Goal: Transaction & Acquisition: Purchase product/service

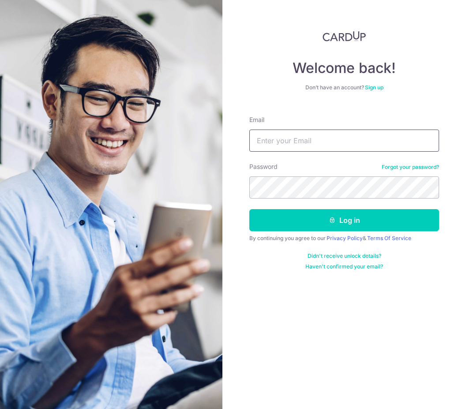
type input "[EMAIL_ADDRESS][DOMAIN_NAME]"
click at [344, 220] on button "Log in" at bounding box center [345, 220] width 190 height 22
click at [387, 217] on button "Log in" at bounding box center [345, 220] width 190 height 22
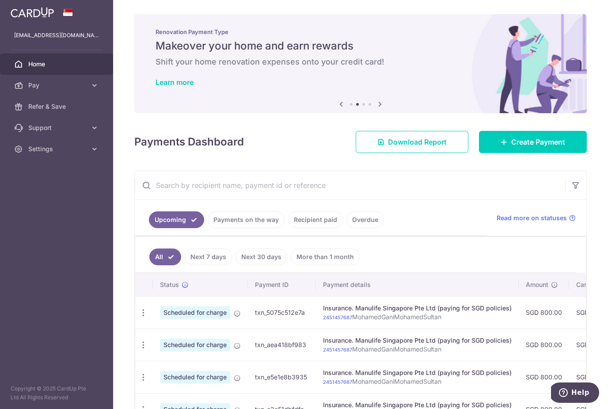
click at [103, 90] on link "Pay" at bounding box center [56, 85] width 113 height 21
click at [34, 127] on span "Recipients" at bounding box center [57, 127] width 58 height 9
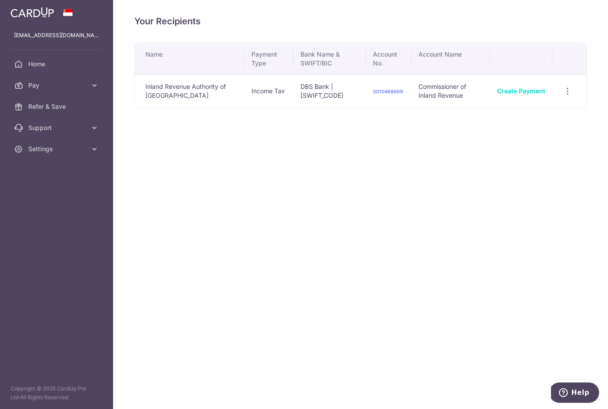
click at [533, 90] on link "Create Payment" at bounding box center [521, 91] width 48 height 8
click at [91, 83] on icon at bounding box center [94, 85] width 9 height 9
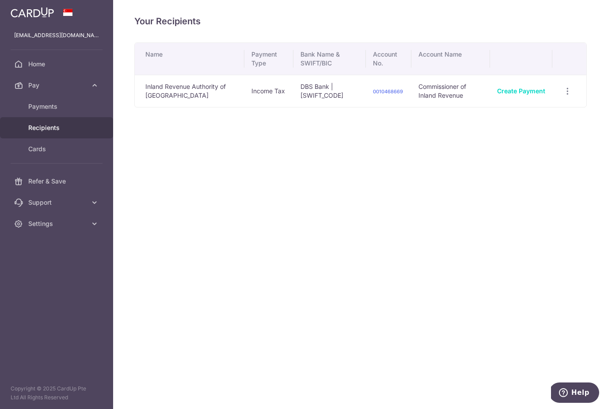
click at [39, 104] on span "Payments" at bounding box center [57, 106] width 58 height 9
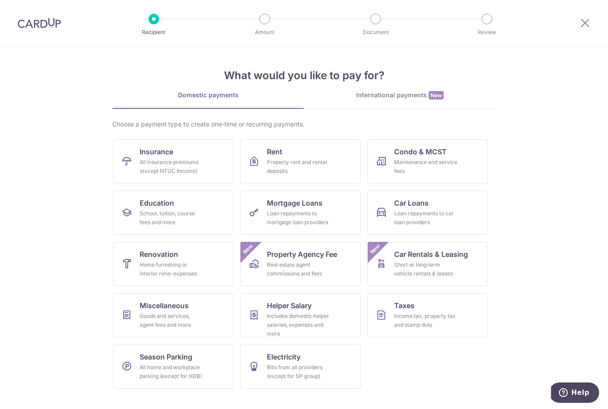
click at [140, 214] on div "School, tuition, course fees and more" at bounding box center [172, 218] width 64 height 18
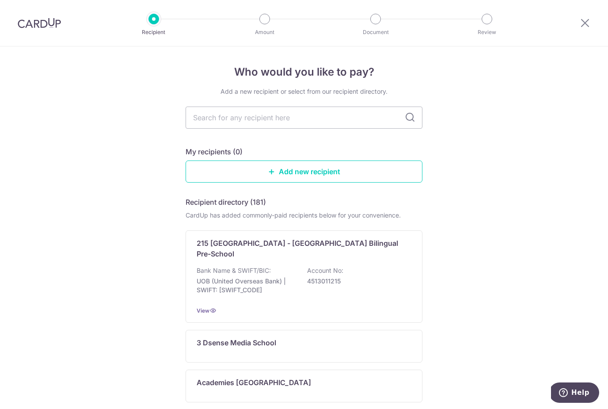
click at [204, 122] on input "text" at bounding box center [303, 117] width 237 height 22
type input "Owi"
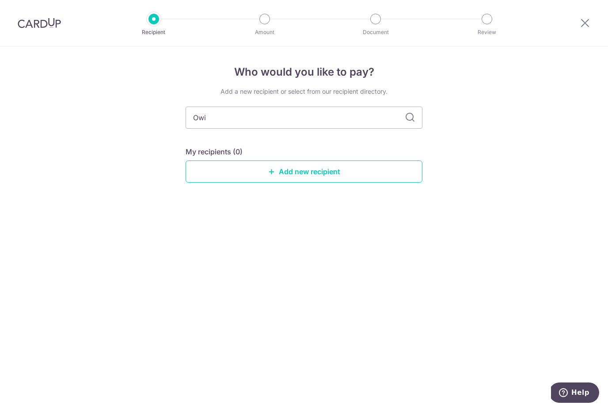
type input "Owis"
type input "O"
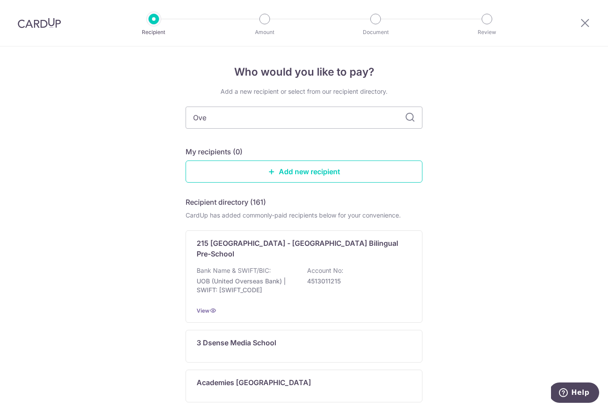
type input "Over"
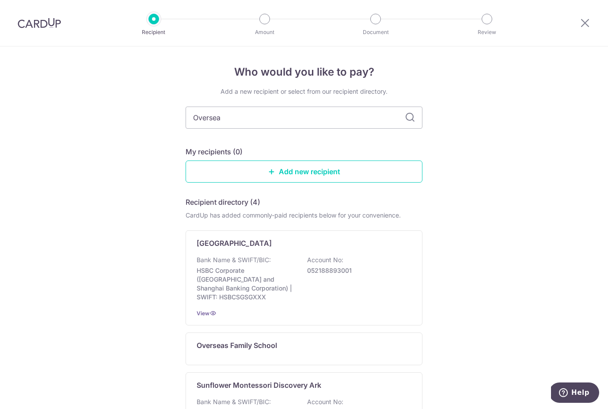
type input "Overseas"
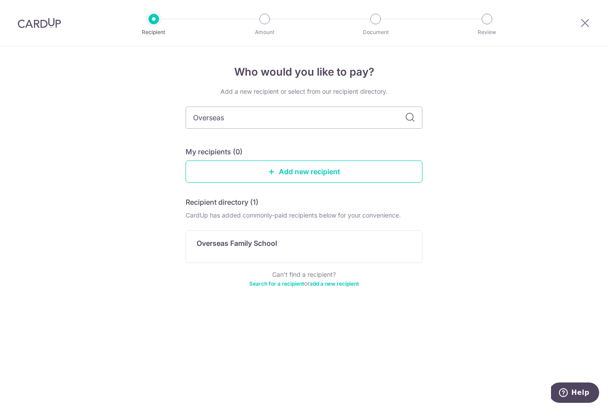
click at [404, 112] on input "Overseas" at bounding box center [303, 117] width 237 height 22
click at [374, 121] on input "Overseas" at bounding box center [303, 117] width 237 height 22
type input "O"
type input "A"
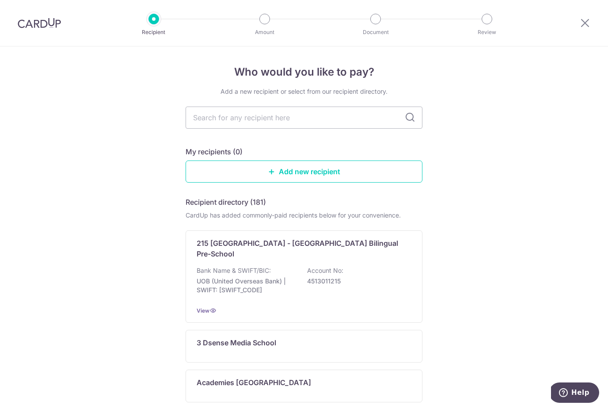
type input "S"
type input "C"
type input "Sch"
type input "S"
type input "Midd"
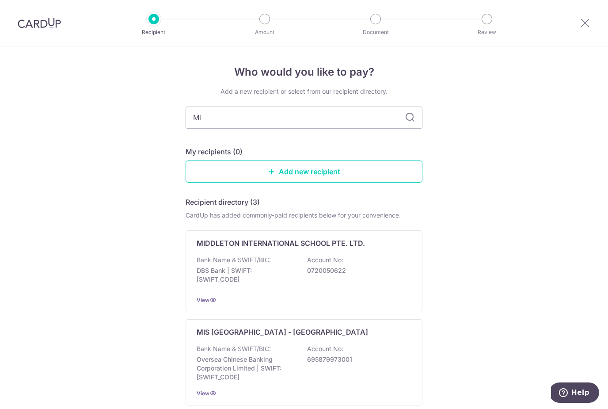
type input "M"
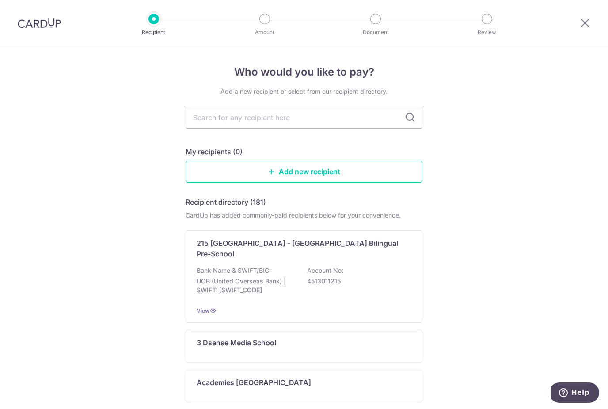
click at [275, 377] on p "Academies [GEOGRAPHIC_DATA]" at bounding box center [254, 382] width 114 height 11
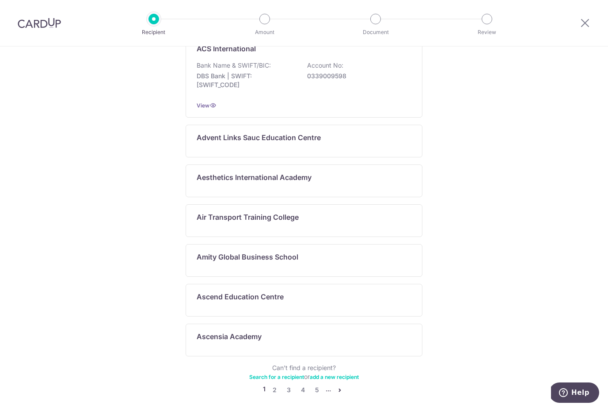
scroll to position [373, 0]
click at [275, 385] on link "2" at bounding box center [274, 390] width 11 height 11
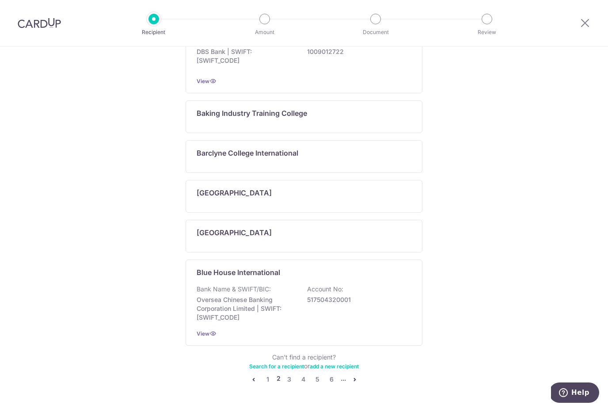
scroll to position [426, 0]
click at [290, 378] on link "3" at bounding box center [289, 379] width 11 height 11
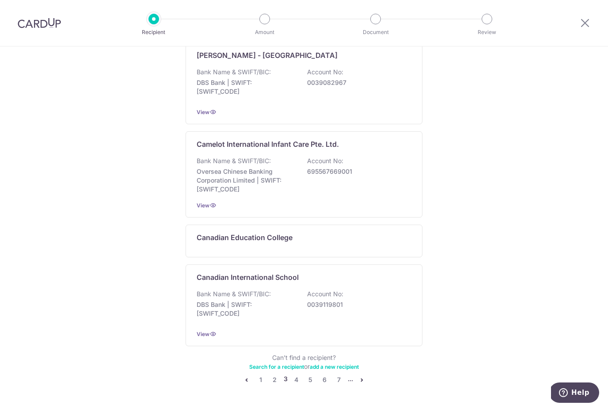
click at [298, 379] on link "4" at bounding box center [296, 379] width 11 height 11
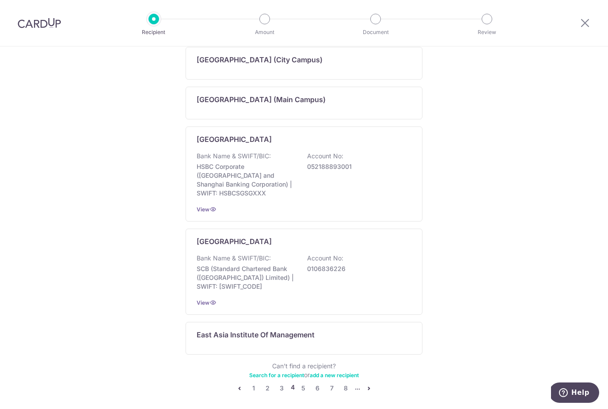
scroll to position [431, 0]
click at [303, 383] on link "5" at bounding box center [303, 388] width 11 height 11
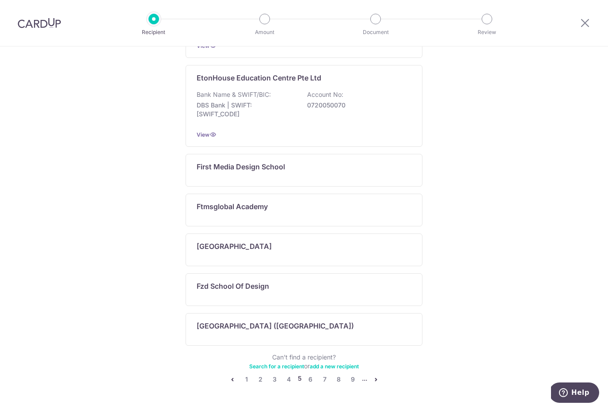
scroll to position [373, 0]
click at [312, 379] on link "6" at bounding box center [310, 379] width 11 height 11
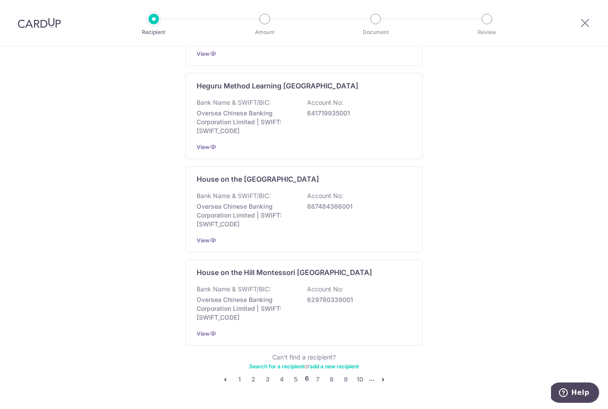
scroll to position [542, 0]
click at [318, 378] on link "7" at bounding box center [317, 379] width 11 height 11
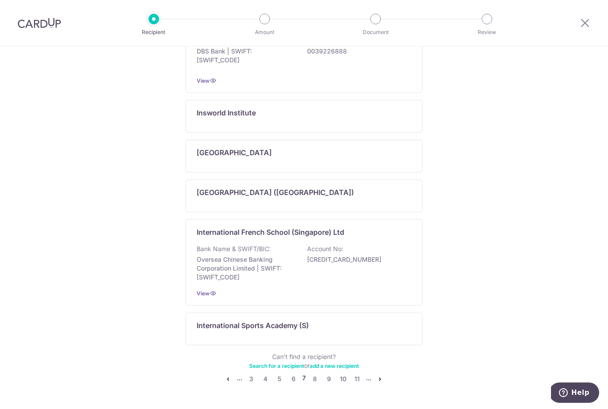
scroll to position [426, 0]
click at [314, 381] on link "8" at bounding box center [314, 379] width 11 height 11
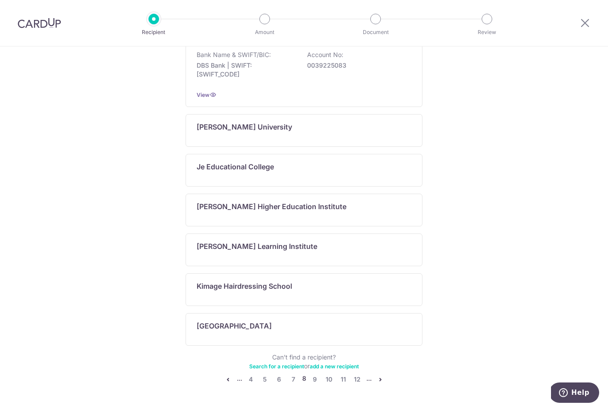
scroll to position [480, 0]
click at [316, 376] on link "9" at bounding box center [315, 379] width 11 height 11
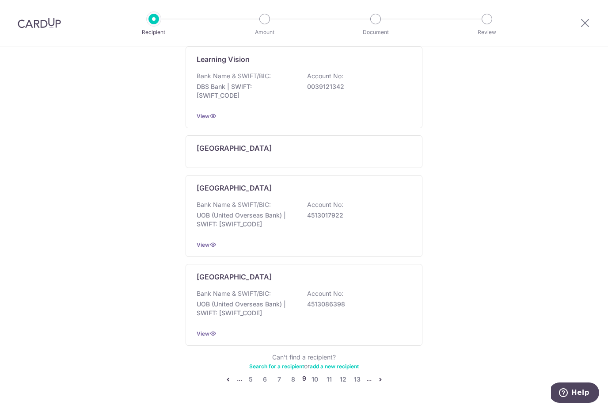
scroll to position [422, 0]
click at [316, 378] on link "10" at bounding box center [315, 379] width 11 height 11
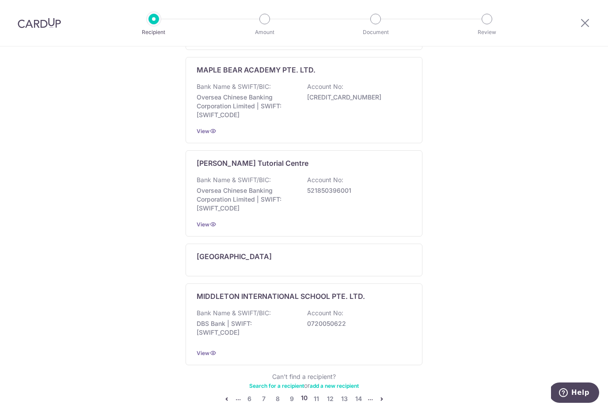
scroll to position [587, 0]
click at [317, 394] on link "11" at bounding box center [316, 399] width 11 height 11
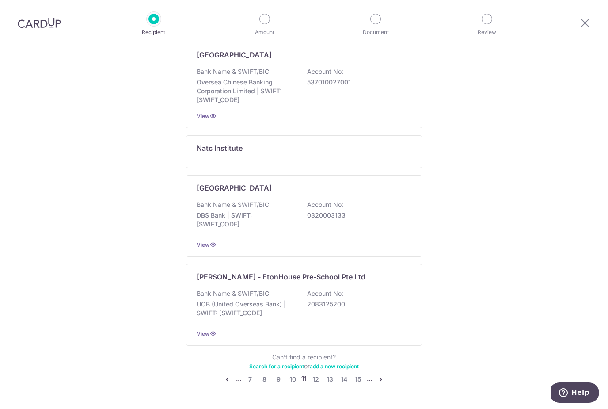
scroll to position [578, 0]
click at [319, 380] on link "12" at bounding box center [315, 379] width 11 height 11
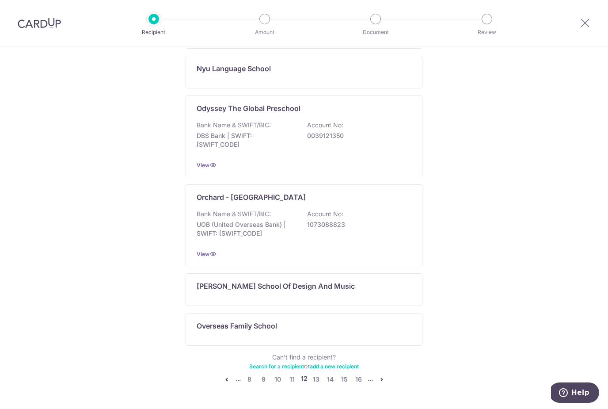
scroll to position [524, 0]
click at [319, 378] on link "13" at bounding box center [316, 379] width 11 height 11
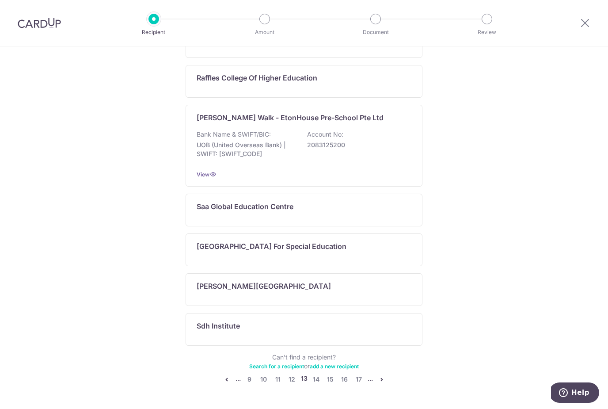
scroll to position [373, 0]
click at [295, 378] on link "12" at bounding box center [292, 379] width 11 height 11
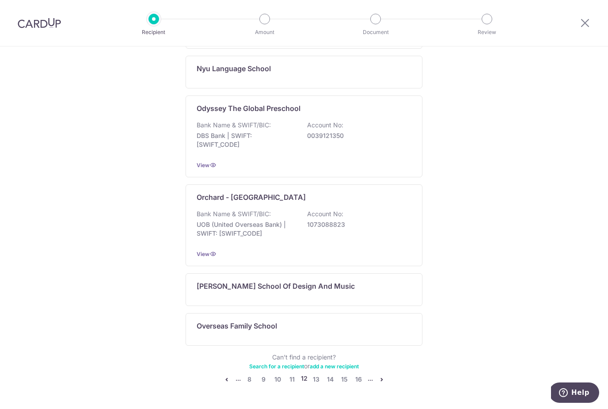
scroll to position [524, 0]
click at [370, 322] on div "Overseas Family School" at bounding box center [299, 326] width 204 height 11
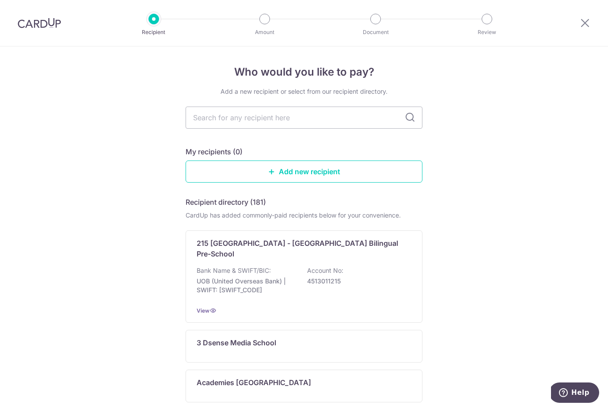
click at [363, 126] on input "text" at bounding box center [303, 117] width 237 height 22
type input "Overse"
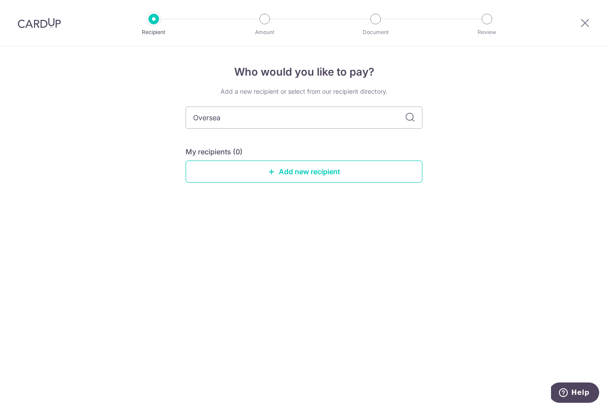
type input "Overseas"
click at [407, 123] on input "Overseas" at bounding box center [303, 117] width 237 height 22
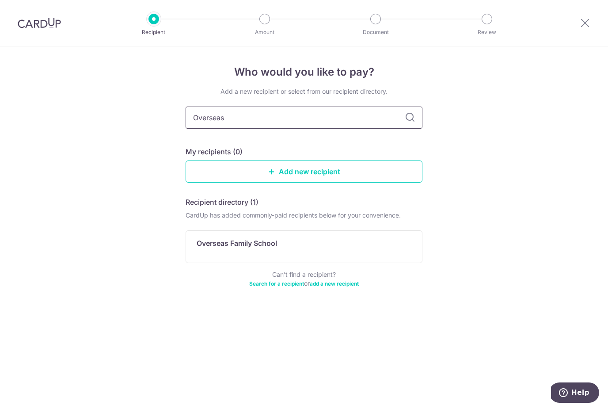
click at [373, 121] on input "Overseas" at bounding box center [303, 117] width 237 height 22
type input "Oneword"
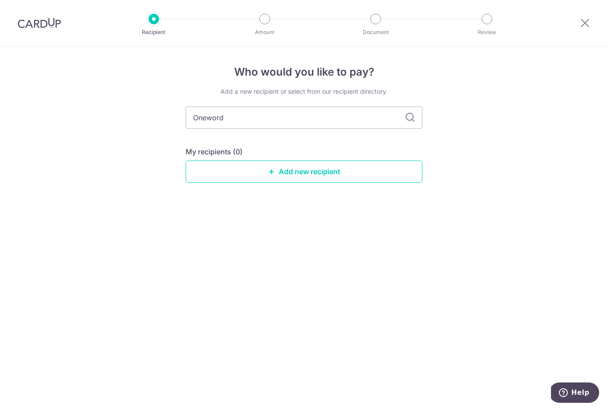
click at [404, 110] on input "Oneword" at bounding box center [303, 117] width 237 height 22
click at [412, 123] on input "Oneword" at bounding box center [303, 117] width 237 height 22
click at [559, 4] on header "Recipient Amount Document Review" at bounding box center [304, 23] width 608 height 46
click at [347, 110] on input "Oneword" at bounding box center [303, 117] width 237 height 22
click at [372, 116] on input "Oneword" at bounding box center [303, 117] width 237 height 22
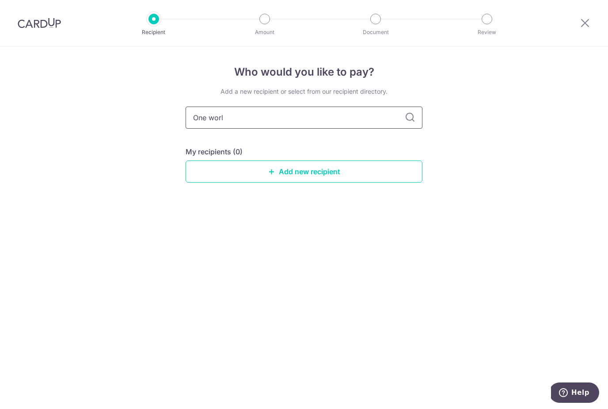
type input "One world"
click at [415, 123] on input "One world" at bounding box center [303, 117] width 237 height 22
click at [404, 111] on input "One world" at bounding box center [303, 117] width 237 height 22
click at [412, 119] on icon at bounding box center [410, 117] width 11 height 11
click at [389, 126] on input "One world" at bounding box center [303, 117] width 237 height 22
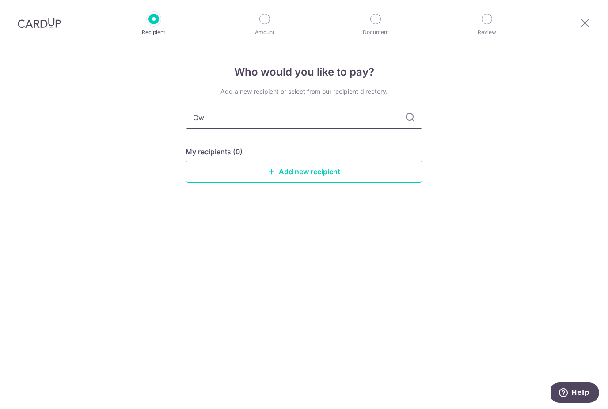
type input "Owis"
click at [416, 121] on input "Owis" at bounding box center [303, 117] width 237 height 22
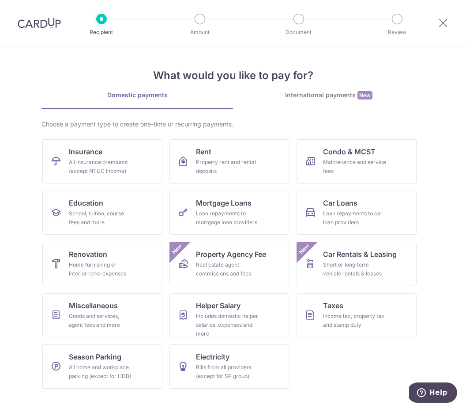
click at [268, 163] on link "Rent Property rent and rental deposits" at bounding box center [230, 161] width 120 height 44
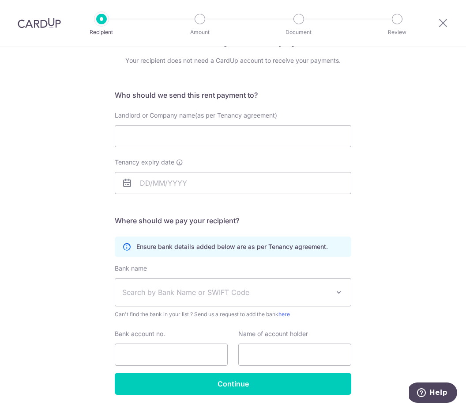
scroll to position [30, 0]
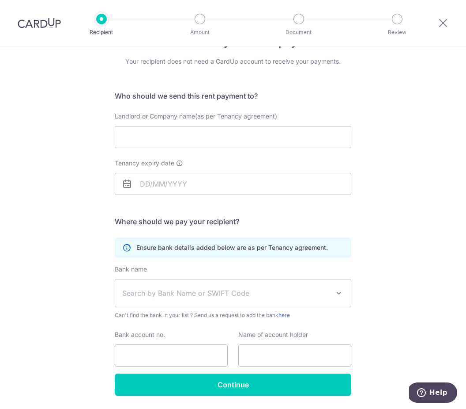
click at [442, 391] on span "Help" at bounding box center [439, 392] width 18 height 8
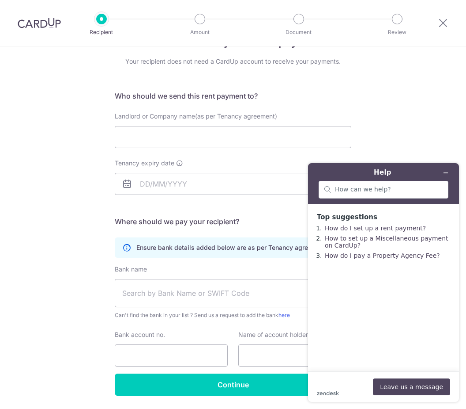
click at [411, 227] on link "How do I set up a rent payment?" at bounding box center [375, 227] width 101 height 7
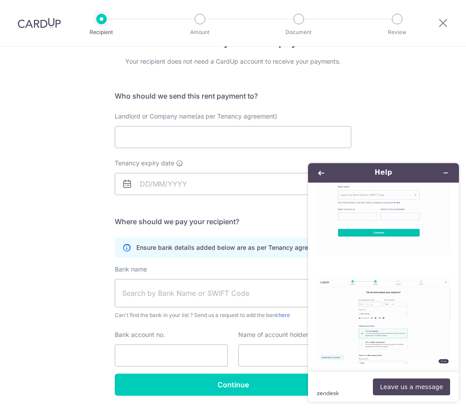
scroll to position [484, 0]
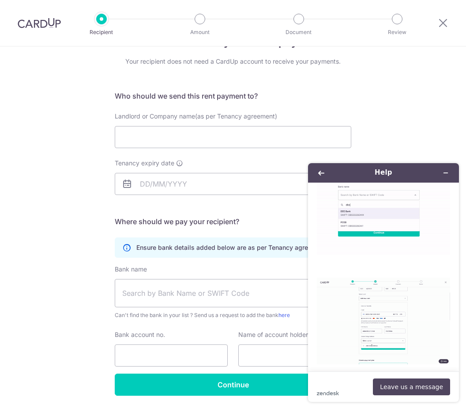
click at [439, 100] on div "Who would you like to pay? Your recipient does not need a CardUp account to rec…" at bounding box center [233, 226] width 466 height 420
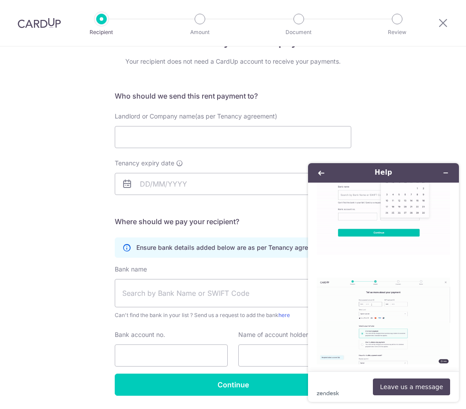
click at [443, 109] on div "Who would you like to pay? Your recipient does not need a CardUp account to rec…" at bounding box center [233, 226] width 466 height 420
